Goal: Information Seeking & Learning: Learn about a topic

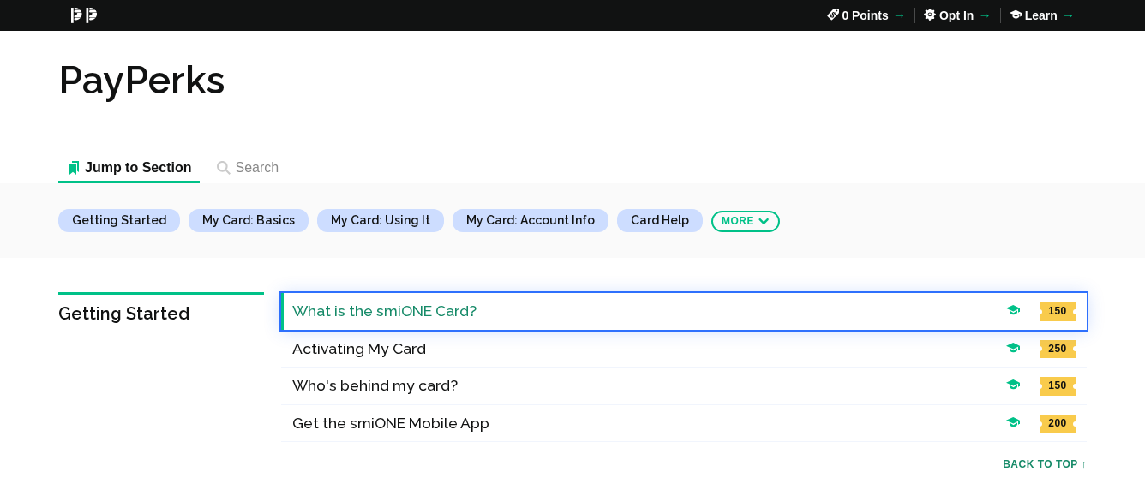
click at [798, 314] on h4 "What is the smiONE Card?" at bounding box center [644, 311] width 705 height 19
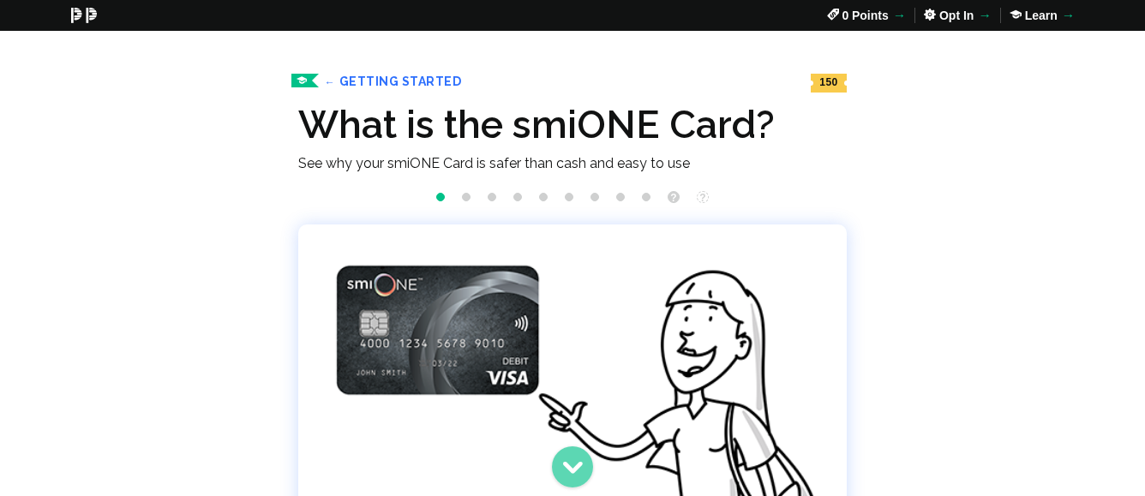
click at [572, 465] on b "⬇" at bounding box center [572, 467] width 21 height 22
